Goal: Transaction & Acquisition: Purchase product/service

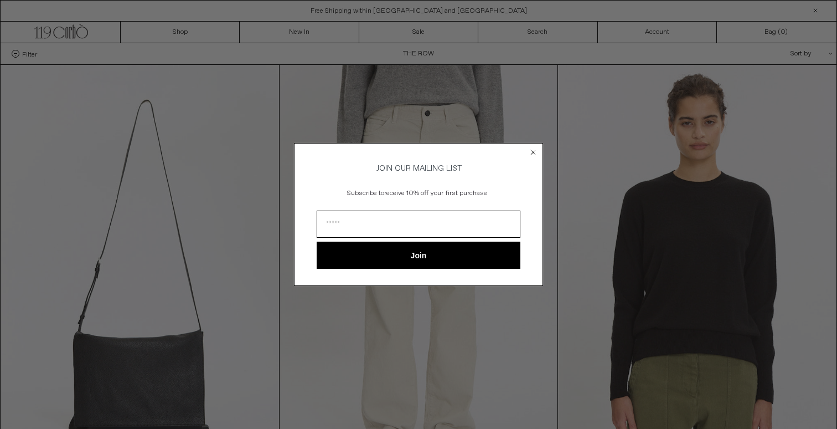
click at [535, 150] on icon "Close dialog" at bounding box center [533, 152] width 4 height 4
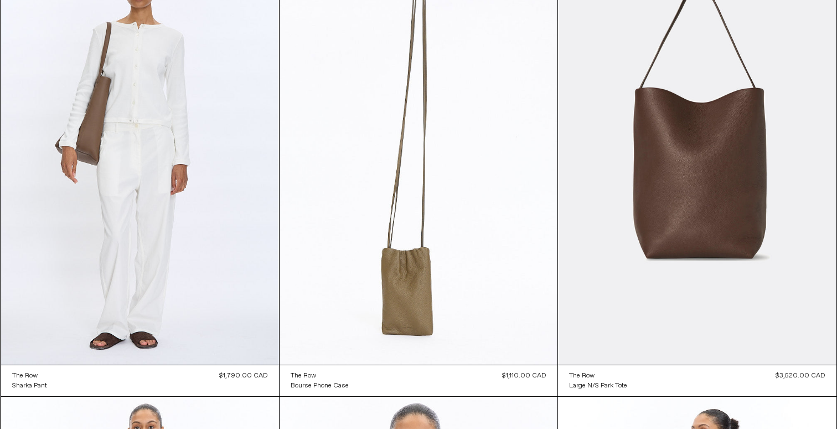
scroll to position [1920, 0]
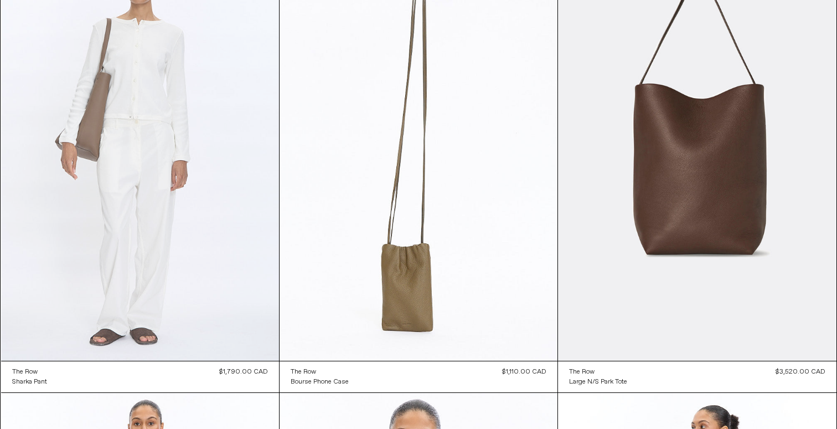
click at [158, 101] on at bounding box center [140, 151] width 278 height 417
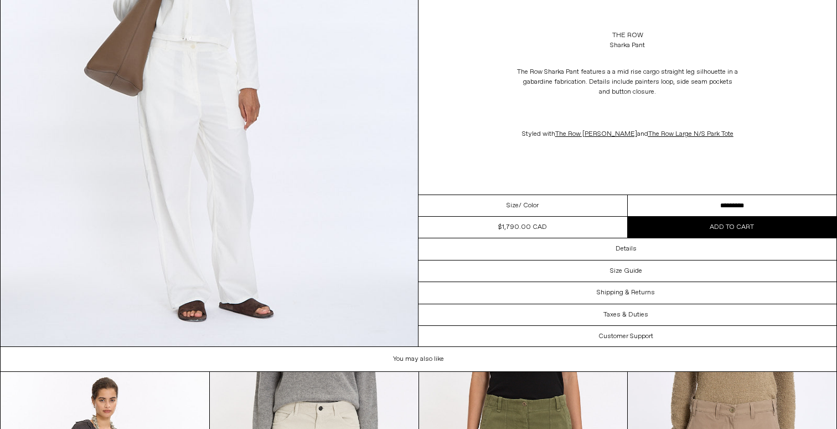
scroll to position [2867, 0]
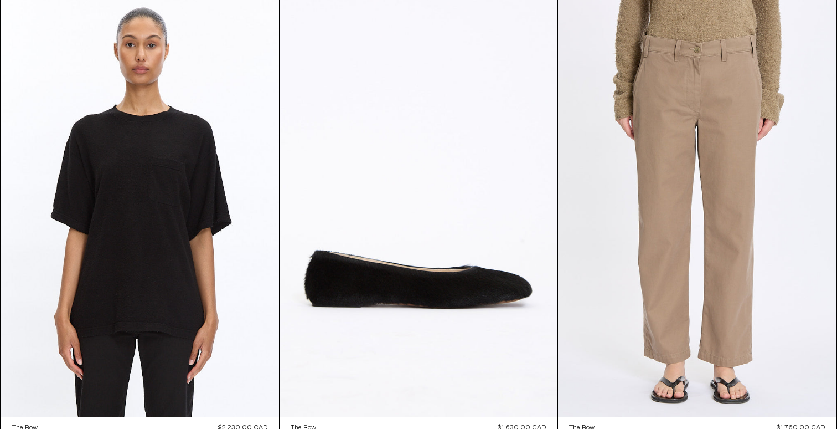
scroll to position [2760, 0]
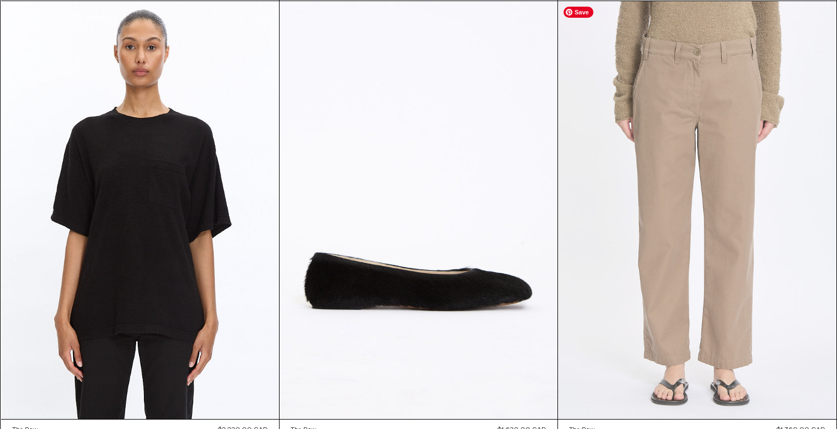
click at [666, 114] on at bounding box center [697, 210] width 278 height 418
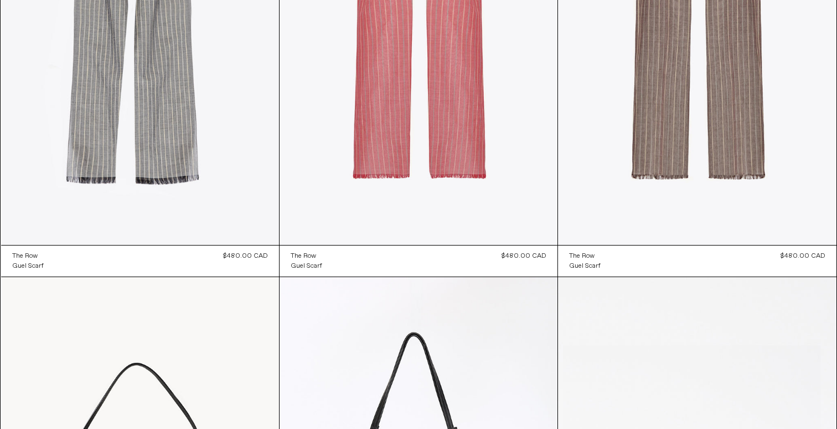
scroll to position [5184, 0]
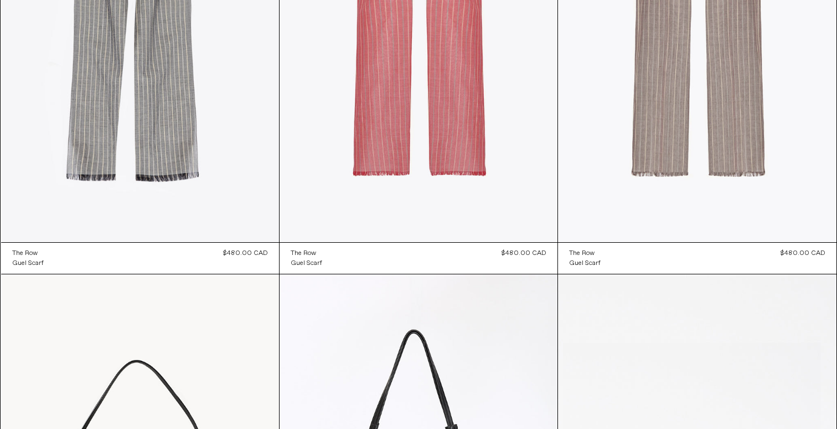
click at [705, 109] on at bounding box center [697, 34] width 278 height 418
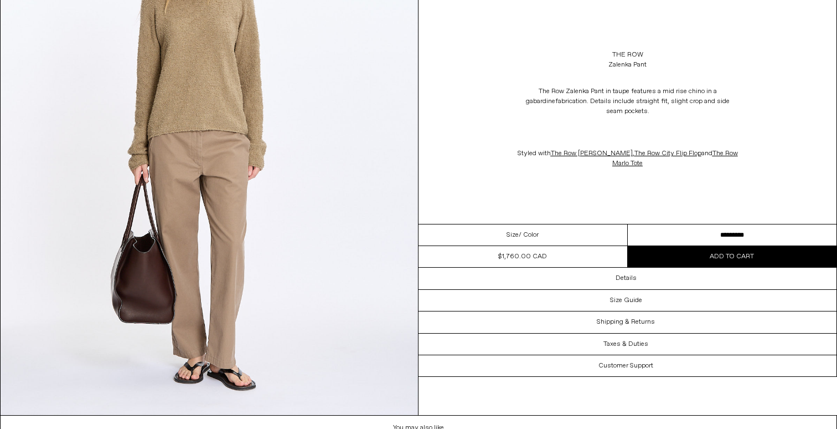
scroll to position [1742, 0]
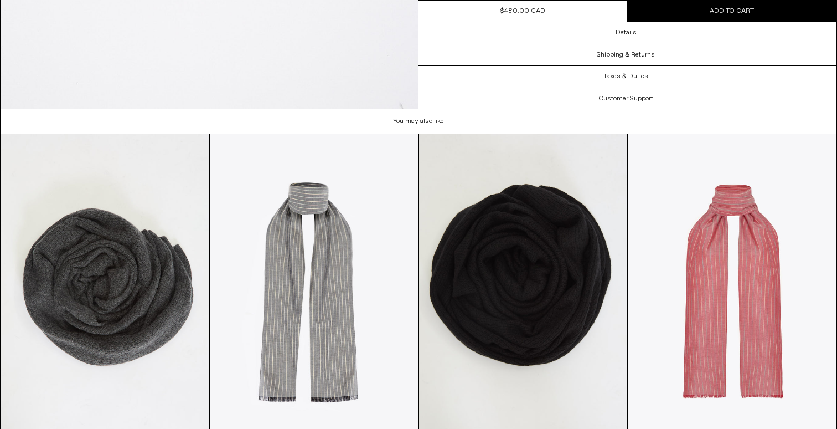
scroll to position [1014, 0]
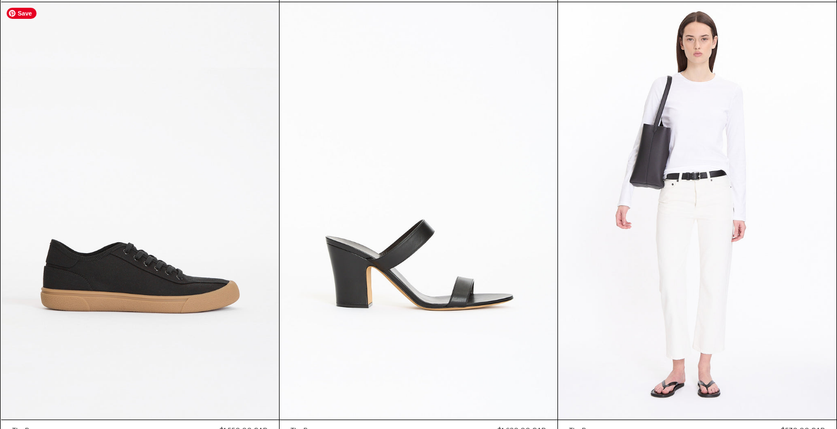
scroll to position [5906, 0]
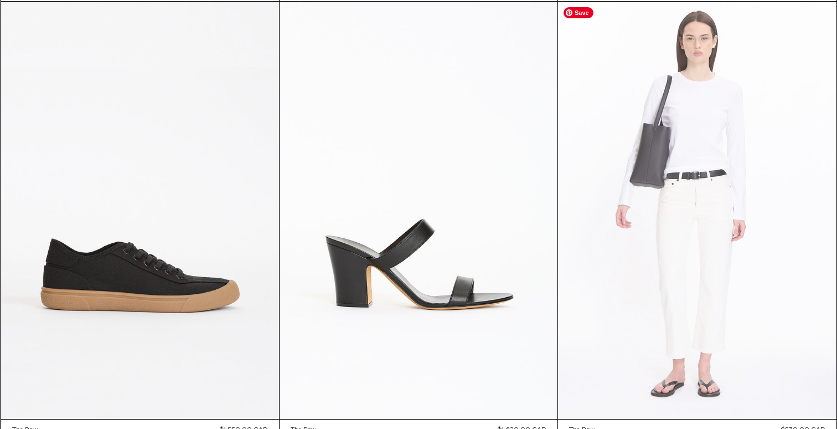
click at [760, 189] on at bounding box center [697, 211] width 278 height 418
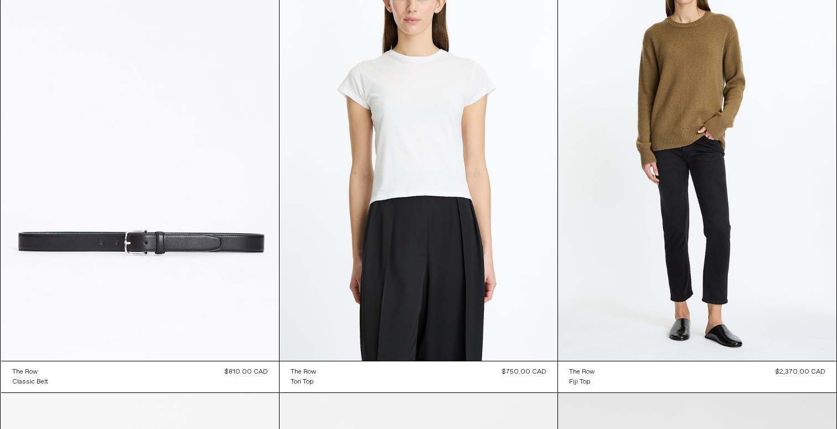
scroll to position [12266, 0]
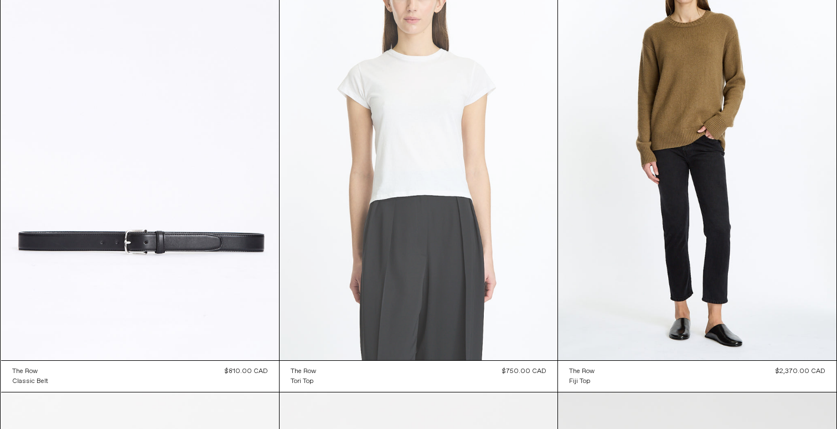
click at [494, 277] on at bounding box center [419, 151] width 278 height 417
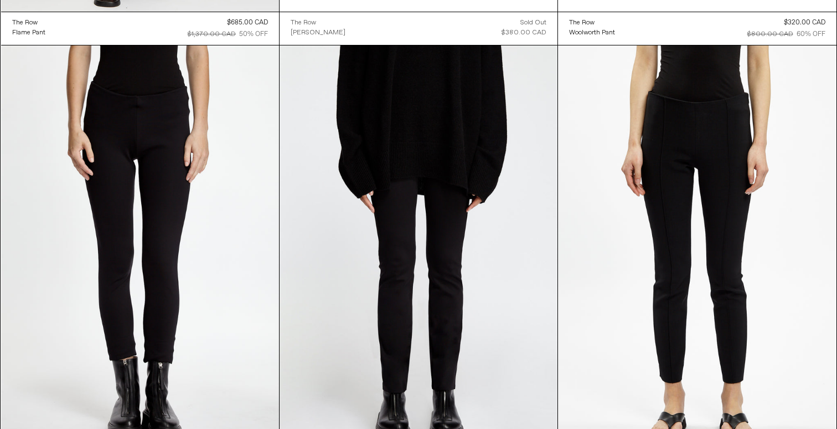
scroll to position [13625, 0]
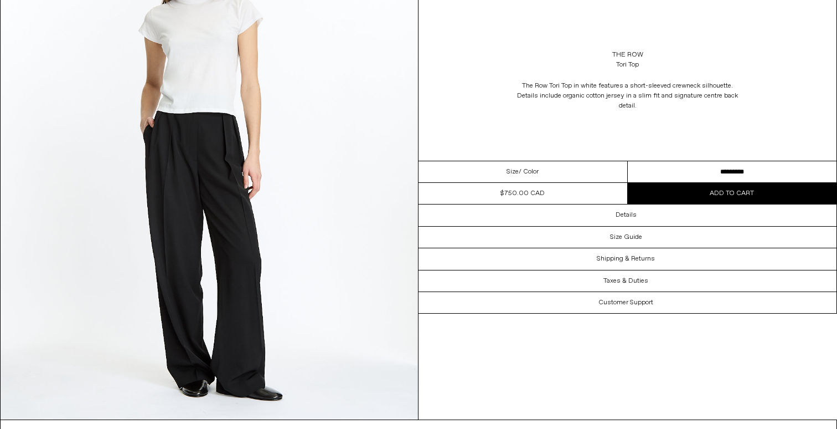
scroll to position [1735, 0]
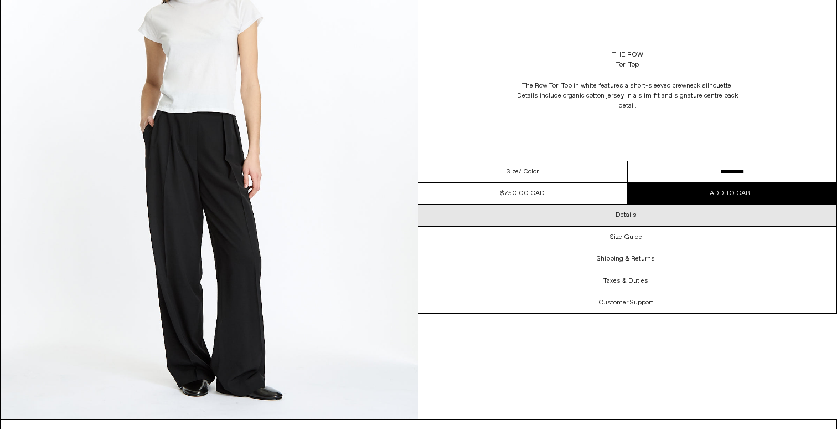
click at [599, 215] on div "Details" at bounding box center [628, 214] width 418 height 21
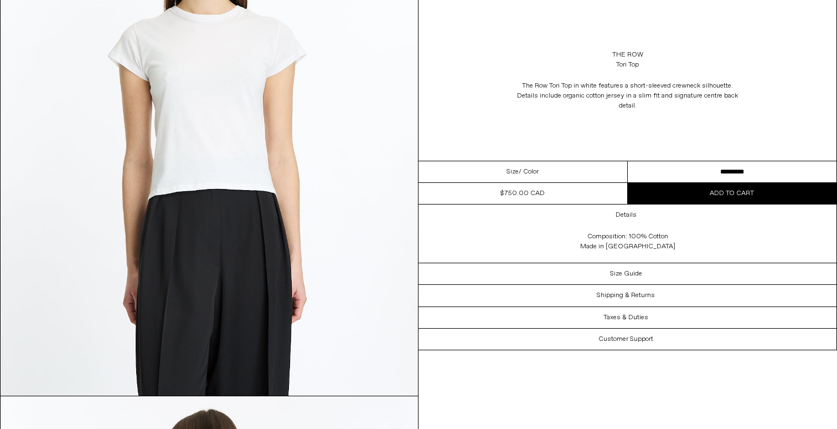
scroll to position [0, 0]
